Goal: Find specific page/section: Find specific page/section

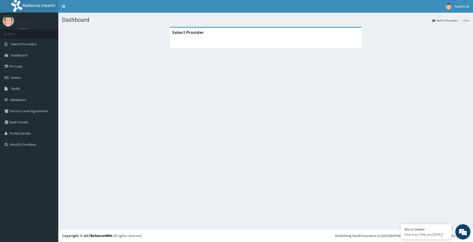
drag, startPoint x: 284, startPoint y: 62, endPoint x: 182, endPoint y: 64, distance: 101.3
click at [194, 65] on section "Select Provider" at bounding box center [265, 54] width 415 height 63
click at [37, 47] on link "Switch Providers" at bounding box center [29, 44] width 58 height 11
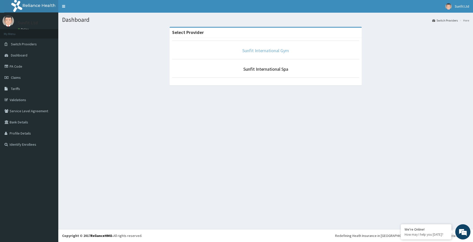
click at [258, 51] on link "Sunfit International Gym" at bounding box center [266, 51] width 47 height 6
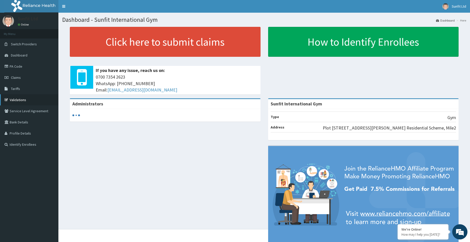
click at [27, 99] on link "Validations" at bounding box center [29, 99] width 58 height 11
